Goal: Transaction & Acquisition: Download file/media

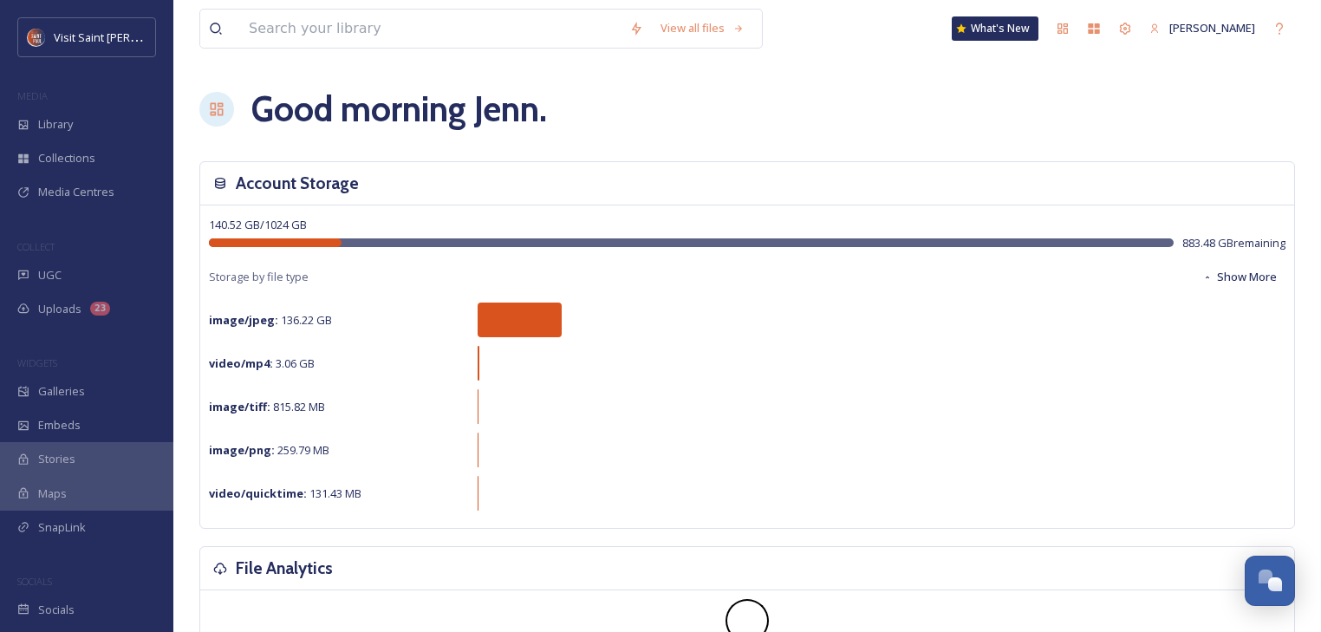
click at [66, 127] on span "Library" at bounding box center [55, 124] width 35 height 16
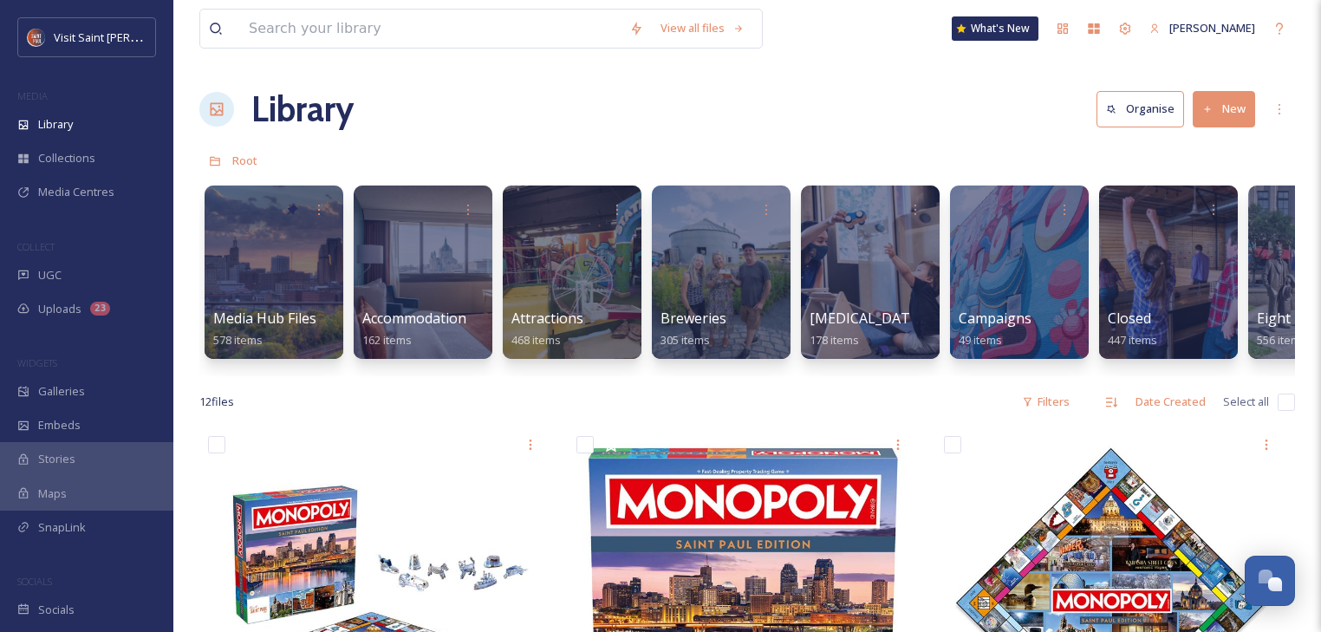
drag, startPoint x: 417, startPoint y: 374, endPoint x: 453, endPoint y: 374, distance: 35.5
click at [453, 374] on div "Media Hub Files 578 items Accommodation 162 items Attractions 468 items Breweri…" at bounding box center [747, 276] width 1096 height 199
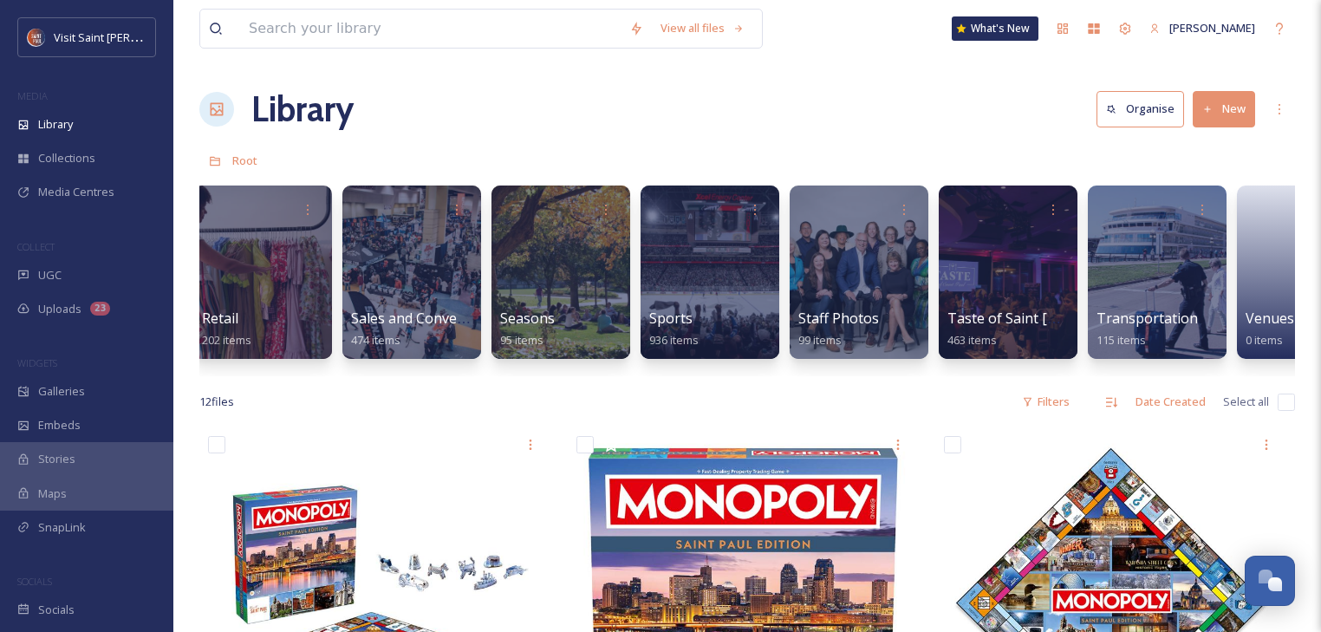
scroll to position [0, 2412]
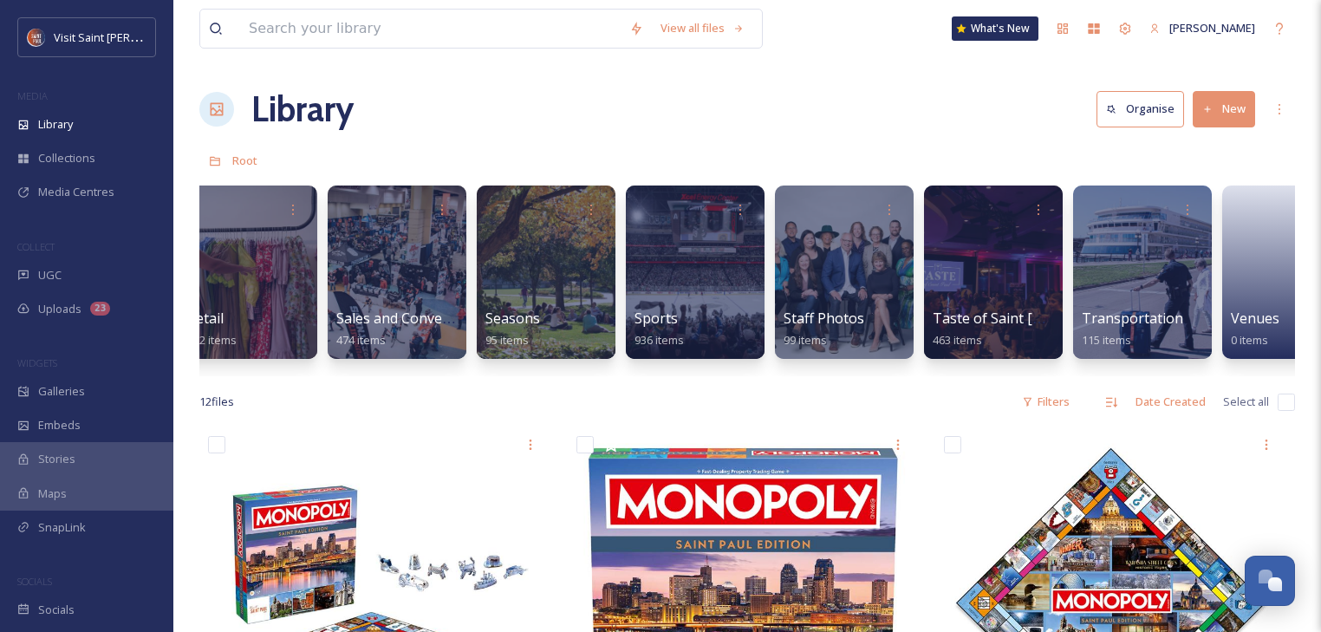
click at [852, 238] on div at bounding box center [844, 272] width 139 height 173
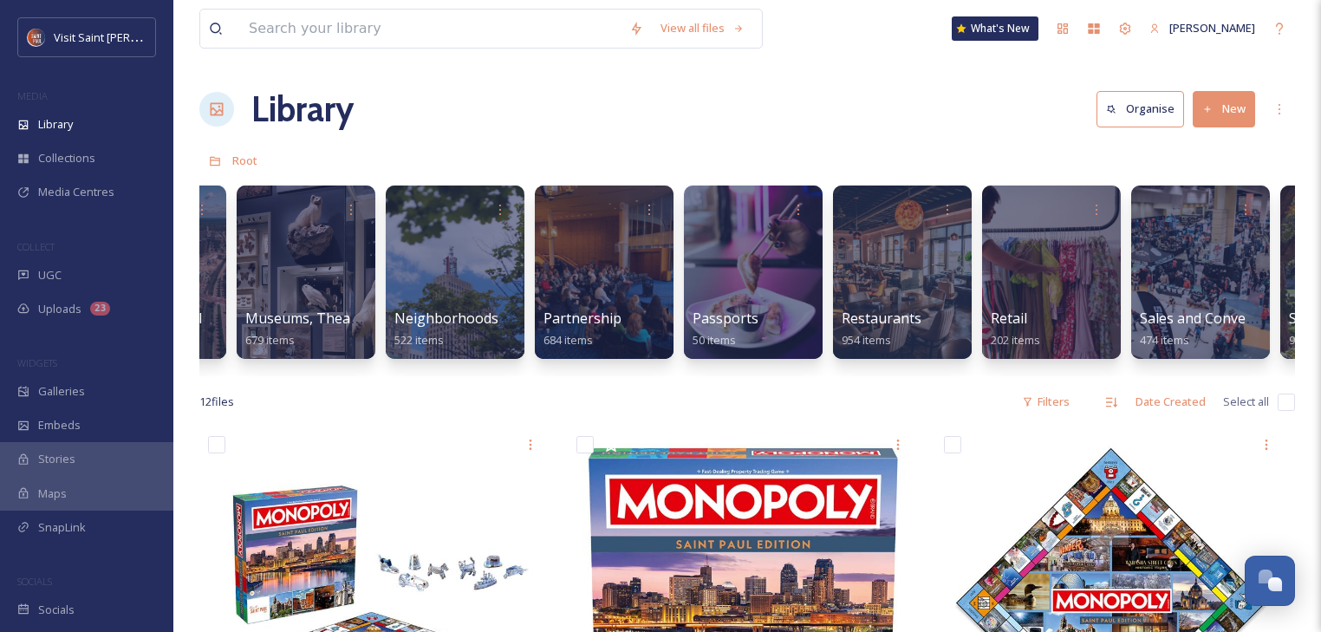
scroll to position [0, 1908]
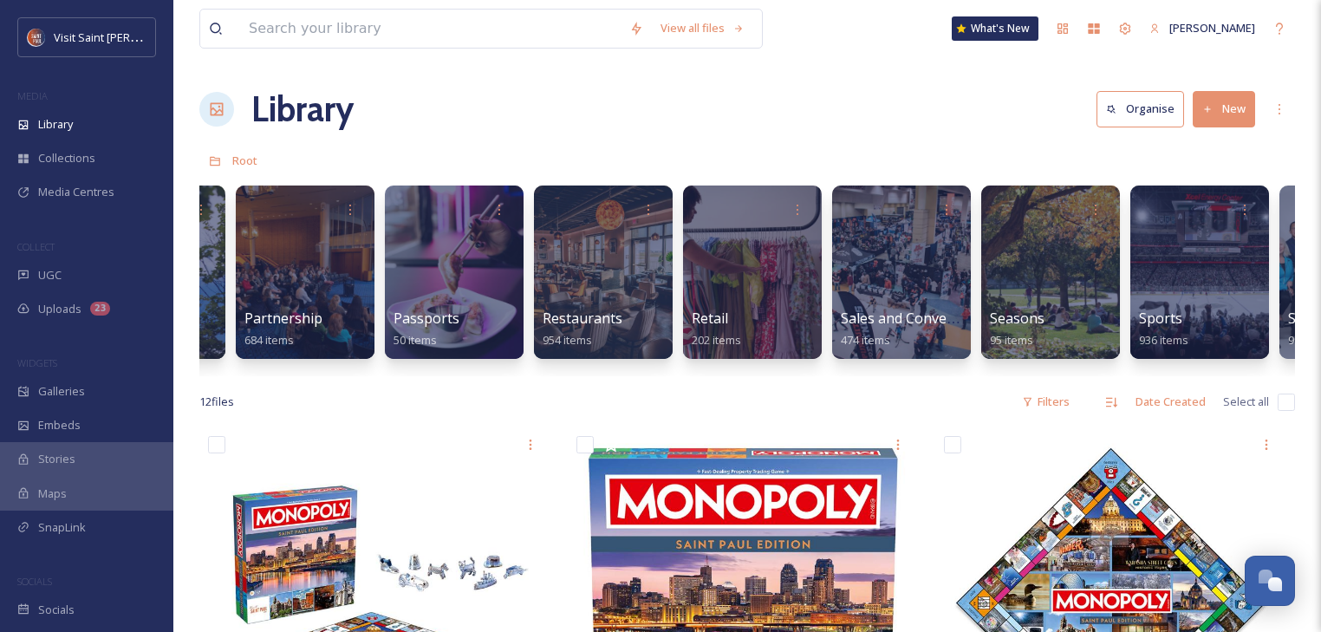
click at [335, 254] on div at bounding box center [305, 272] width 139 height 173
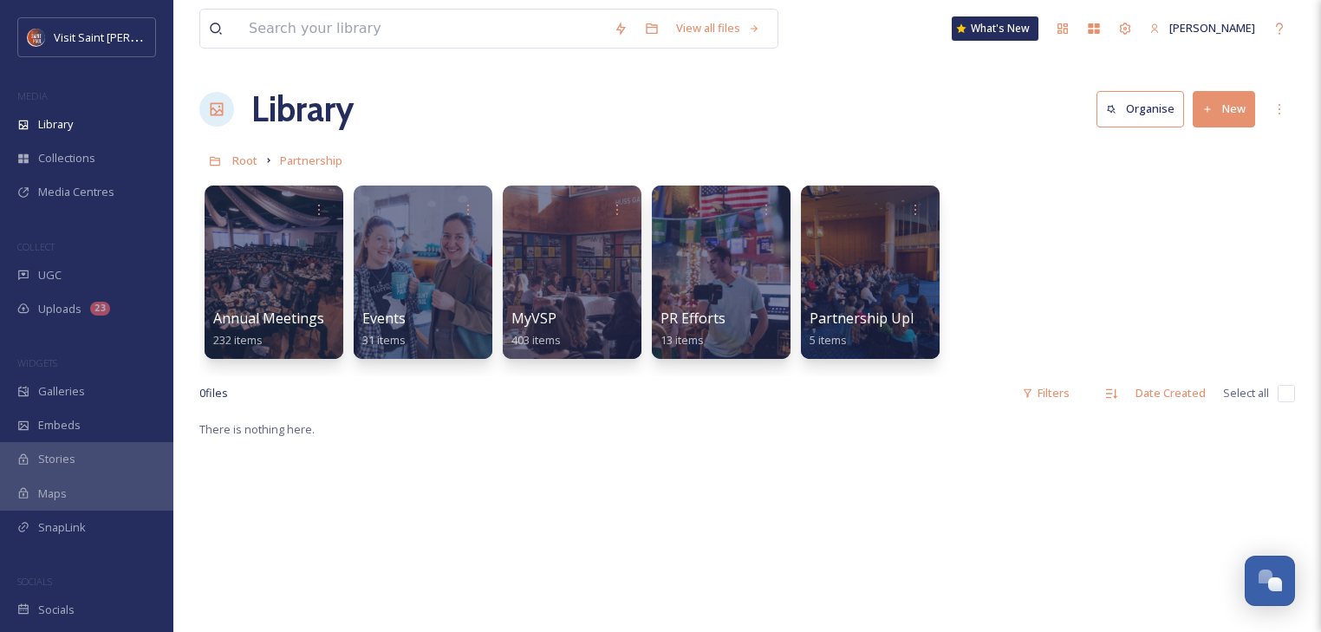
click at [870, 316] on span "Partnership Uploads" at bounding box center [877, 318] width 135 height 19
click at [378, 260] on div at bounding box center [423, 272] width 139 height 173
click at [246, 289] on div at bounding box center [274, 272] width 139 height 173
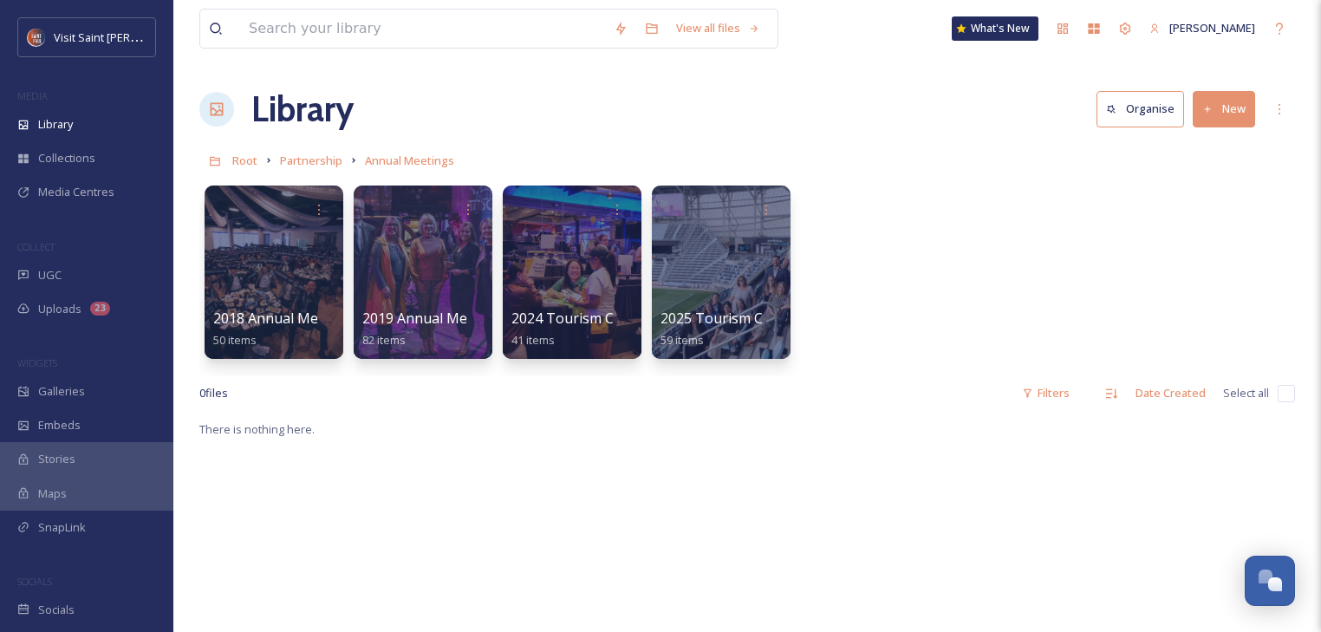
click at [704, 247] on div at bounding box center [721, 272] width 139 height 173
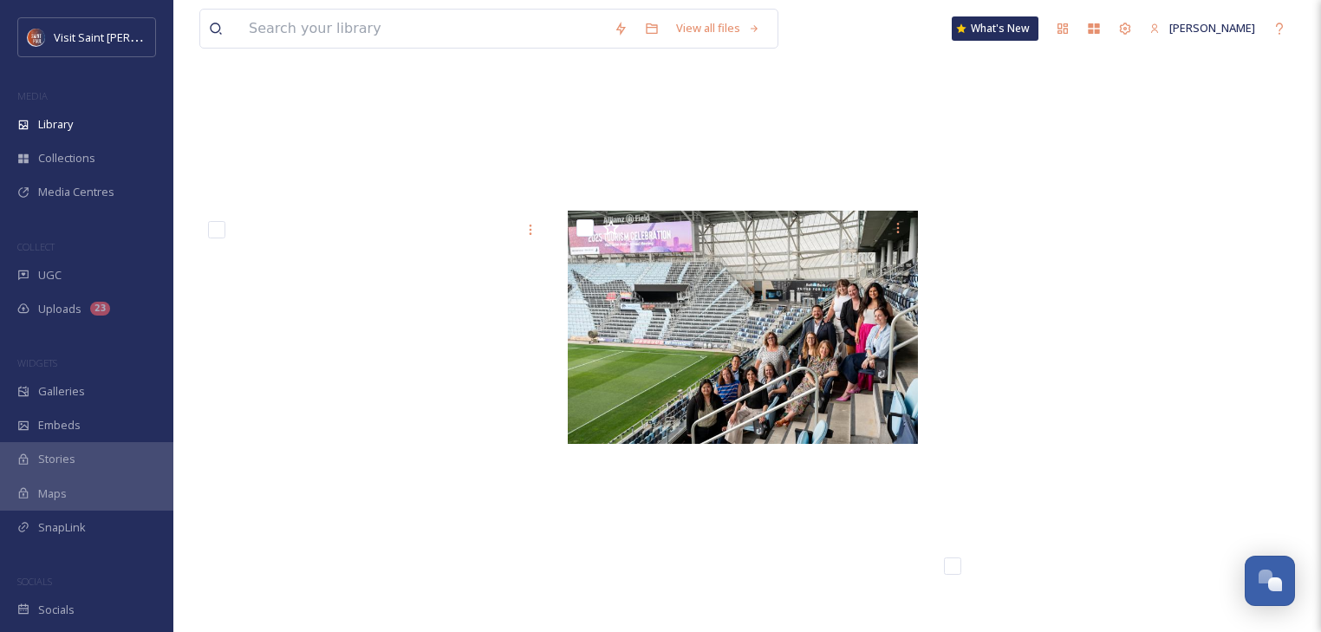
scroll to position [5647, 0]
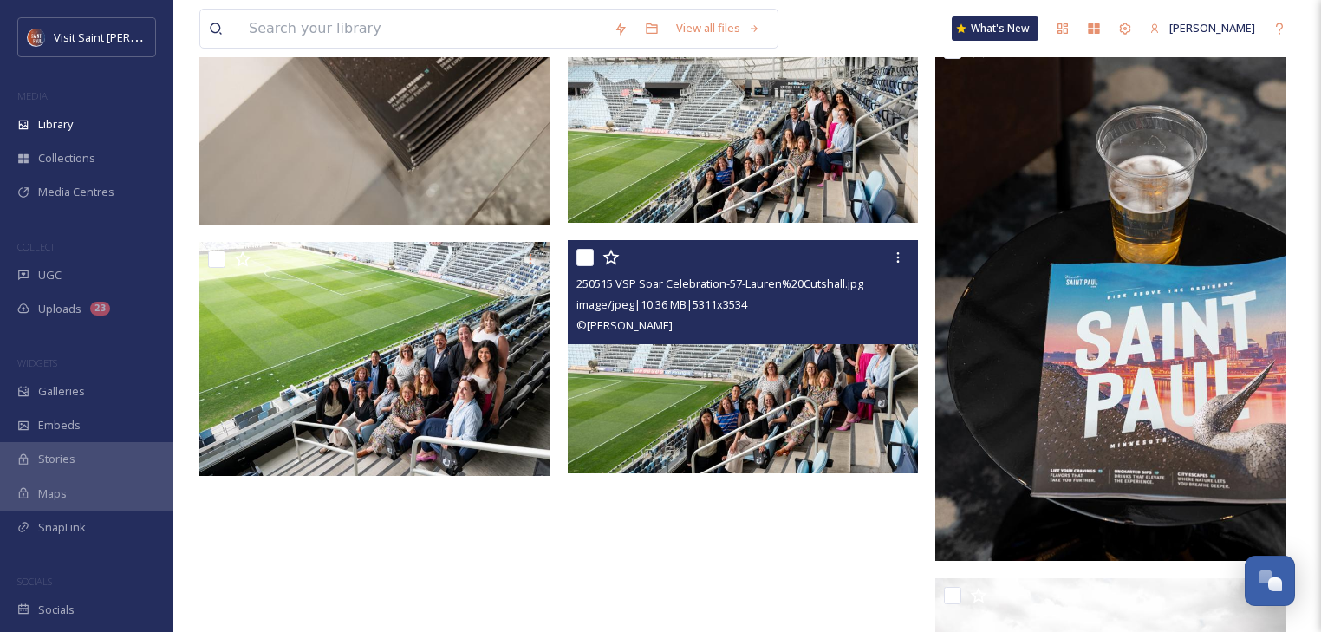
click at [685, 385] on img at bounding box center [743, 357] width 351 height 234
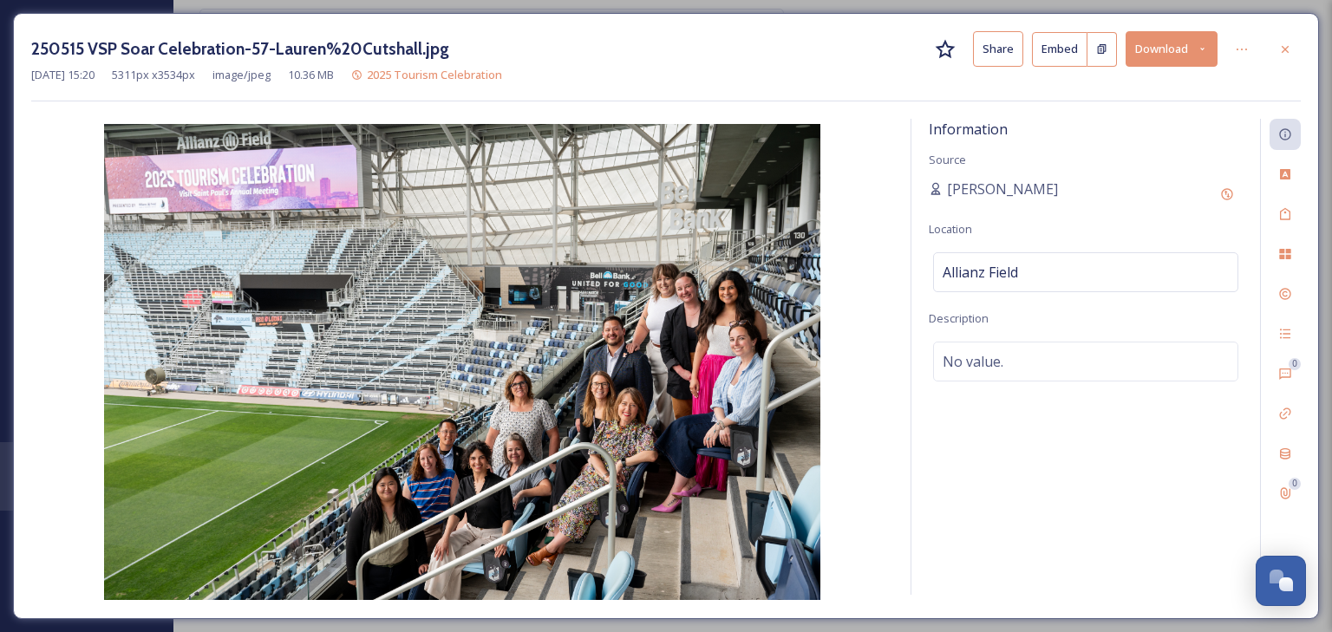
click at [1158, 51] on button "Download" at bounding box center [1171, 49] width 92 height 36
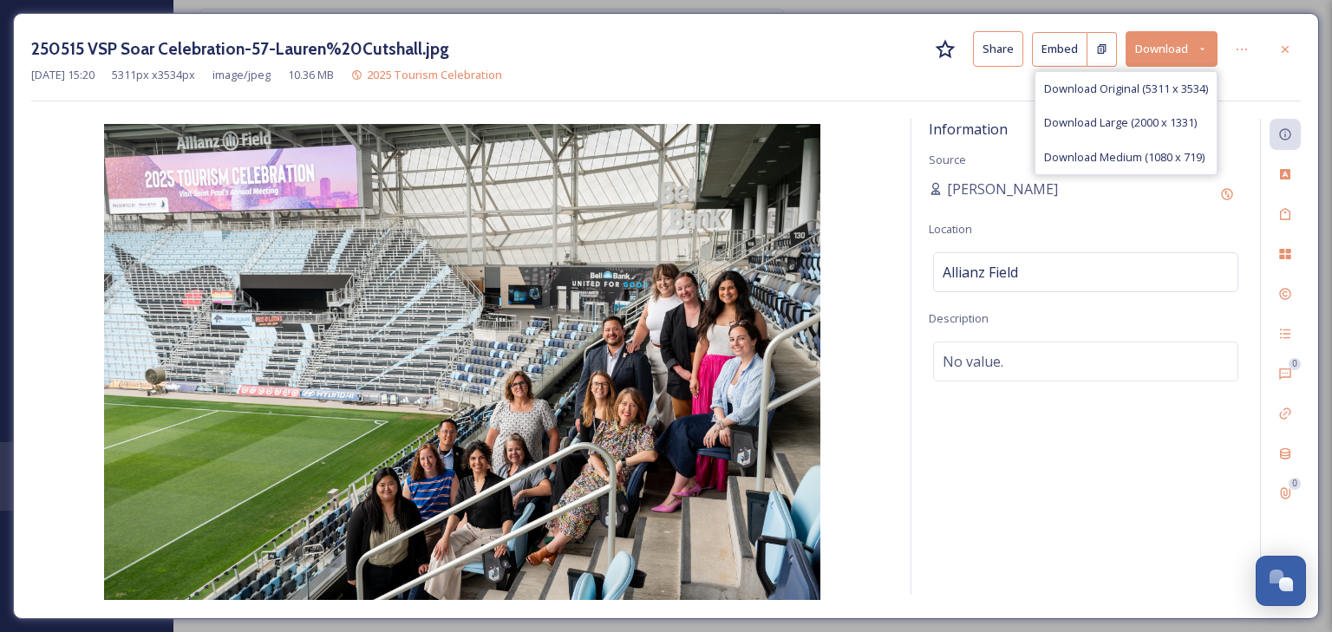
click at [1086, 101] on div "Download Original (5311 x 3534)" at bounding box center [1125, 89] width 181 height 34
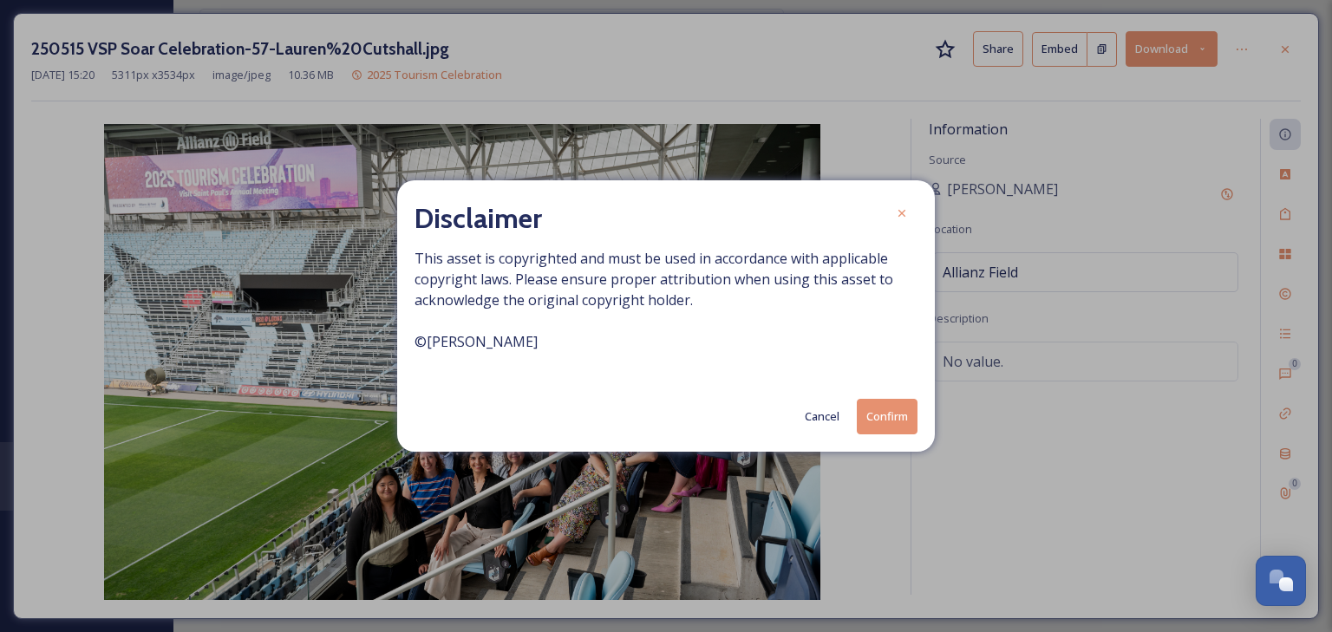
click at [868, 406] on button "Confirm" at bounding box center [887, 417] width 61 height 36
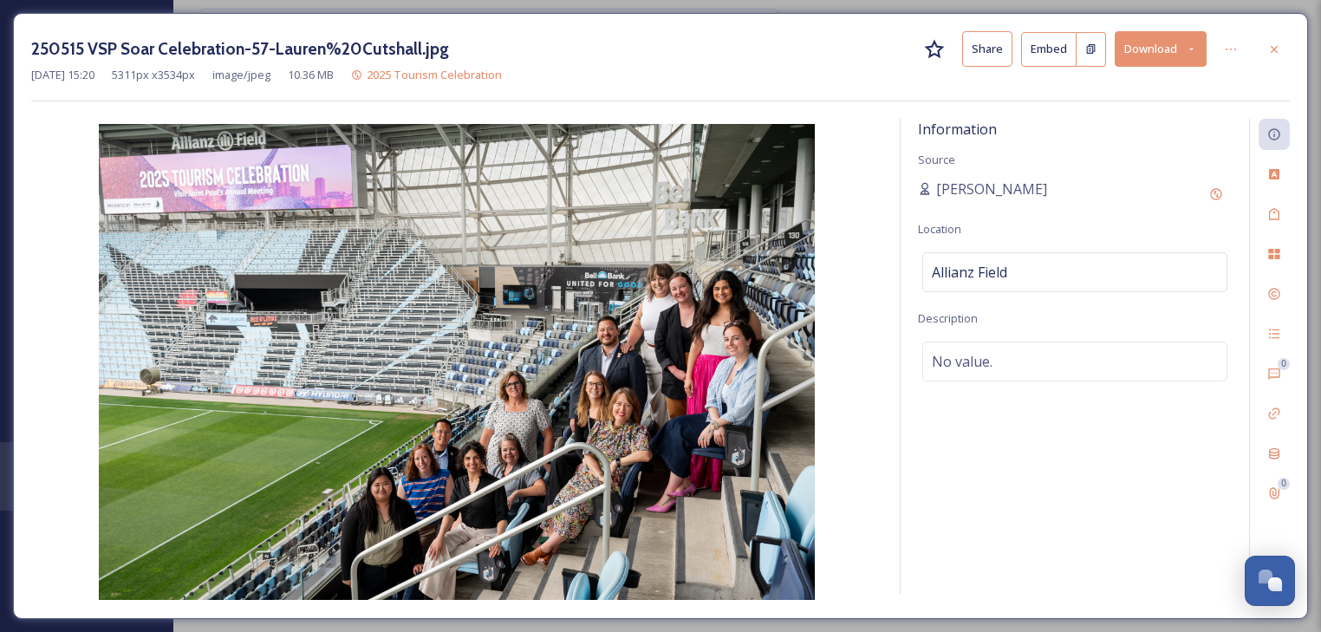
scroll to position [5600, 0]
